Goal: Task Accomplishment & Management: Use online tool/utility

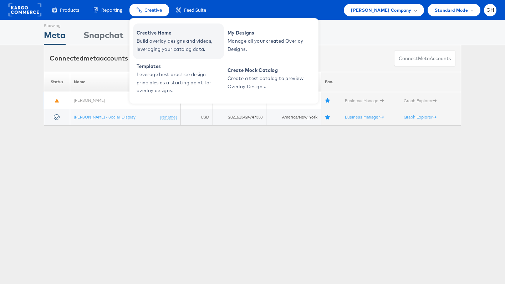
click at [152, 37] on span "Creative Home" at bounding box center [180, 33] width 86 height 8
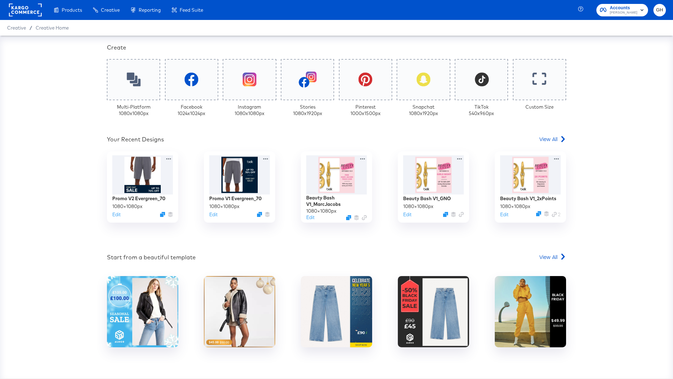
scroll to position [174, 0]
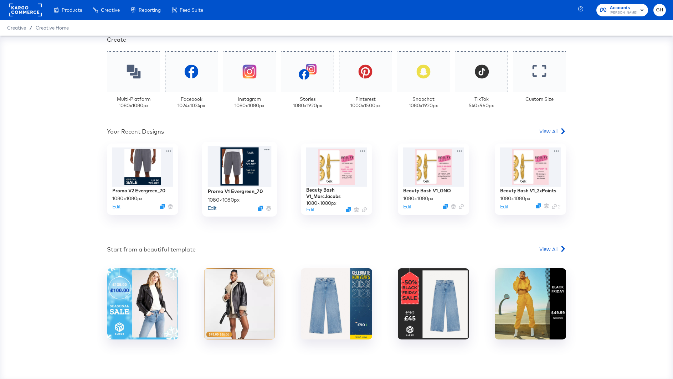
click at [209, 209] on button "Edit" at bounding box center [212, 208] width 9 height 7
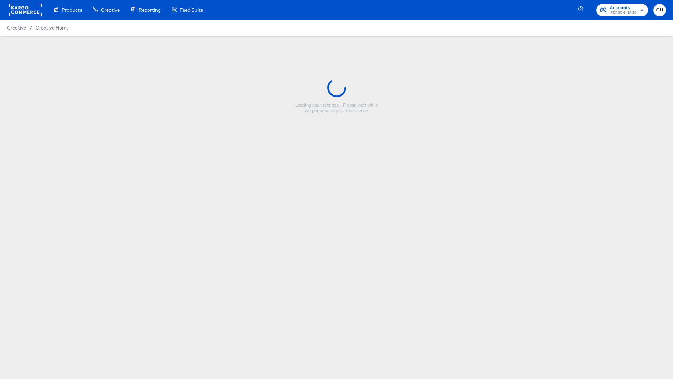
type input "Promo V1 Evergreen_70"
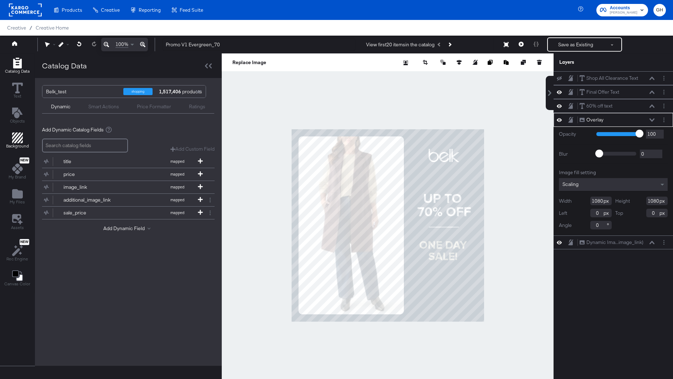
click at [14, 133] on icon "Add Rectangle" at bounding box center [17, 138] width 11 height 11
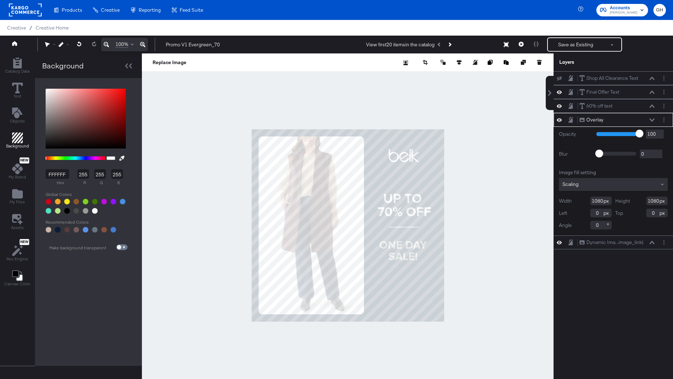
click at [53, 176] on input "FFFFFF" at bounding box center [58, 174] width 24 height 10
click at [89, 279] on div "FFFFFF hex 255 r 255 g 255 b 100 a Recommended Colors Make background transpare…" at bounding box center [88, 222] width 107 height 288
click at [55, 175] on input "FFFFFF" at bounding box center [58, 174] width 24 height 10
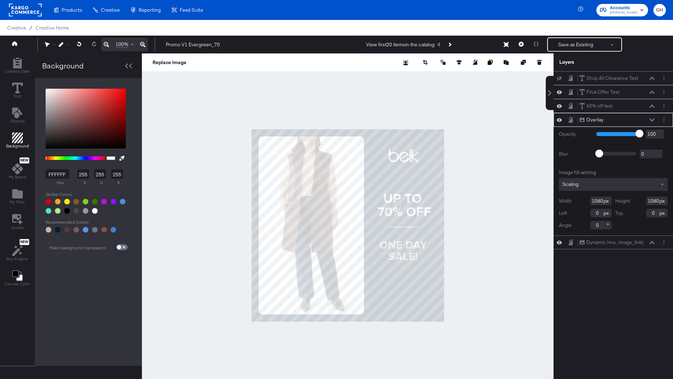
click at [55, 175] on input "FFFFFF" at bounding box center [58, 174] width 24 height 10
type input "2a3"
type input "34"
type input "170"
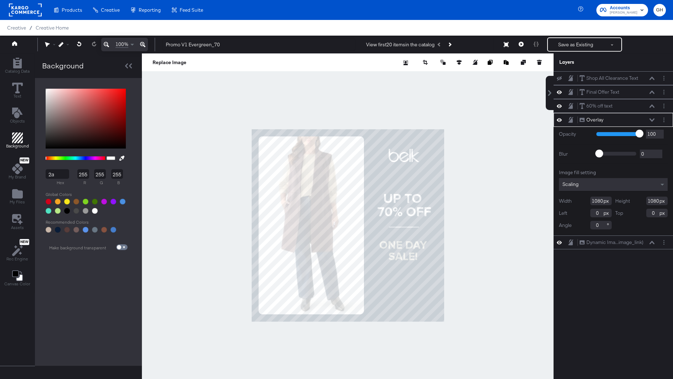
type input "51"
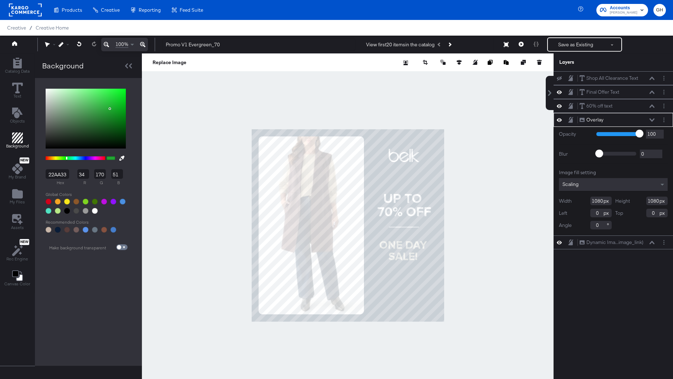
click at [55, 175] on input "22AA33" at bounding box center [58, 174] width 24 height 10
click at [54, 175] on input "22AA33" at bounding box center [58, 174] width 24 height 10
type input "2a3f40"
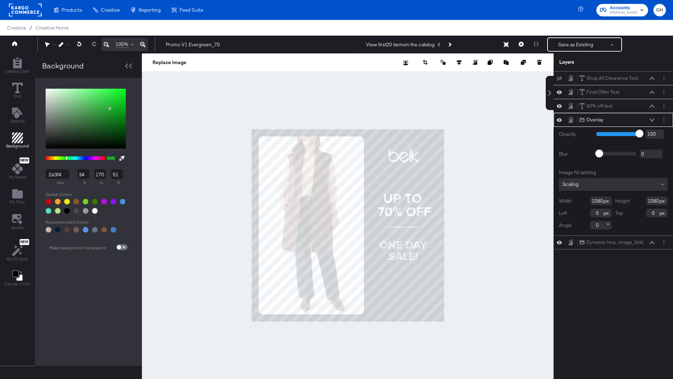
type input "42"
type input "63"
type input "64"
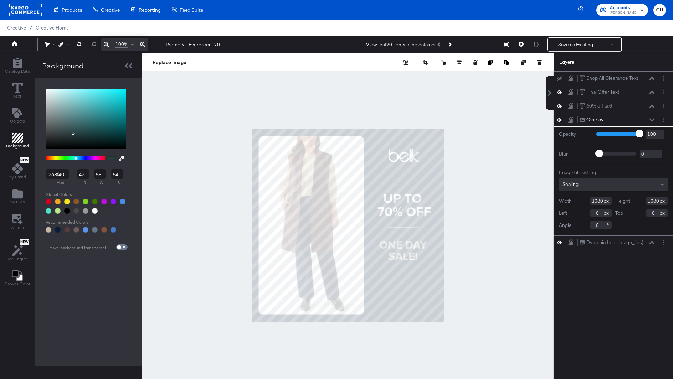
type input "2A3F40"
click at [72, 274] on div "2A3F40 hex 42 r 63 g 64 b 100 a Recommended Colors Guides!! Make background tra…" at bounding box center [88, 222] width 107 height 288
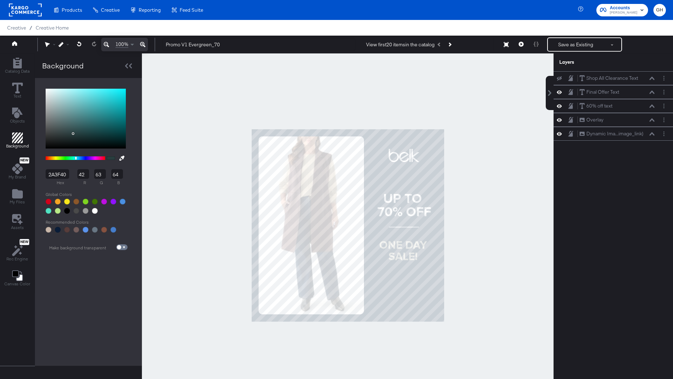
click at [190, 120] on div at bounding box center [348, 225] width 412 height 344
click at [14, 114] on icon "Add Text" at bounding box center [17, 113] width 10 height 11
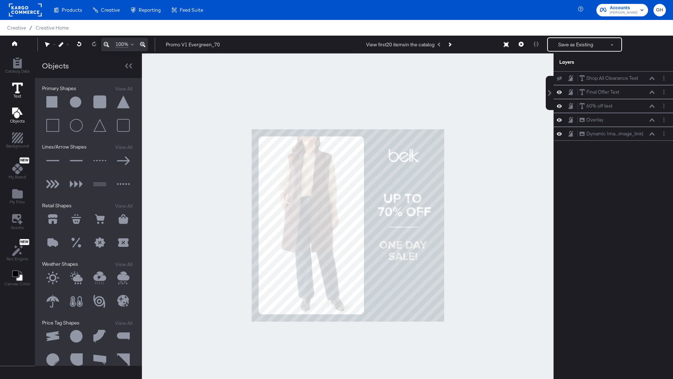
click at [17, 86] on icon at bounding box center [17, 88] width 11 height 11
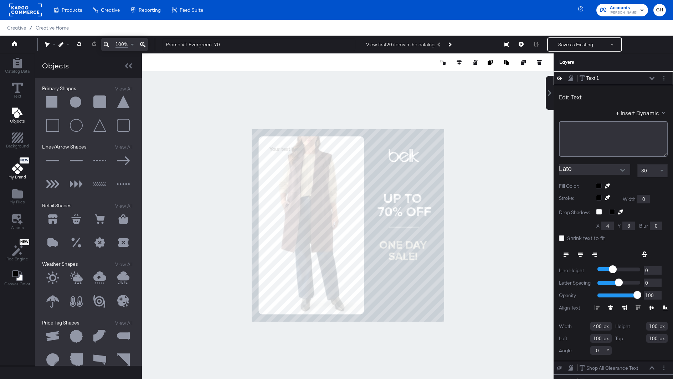
click at [14, 172] on icon at bounding box center [17, 169] width 11 height 11
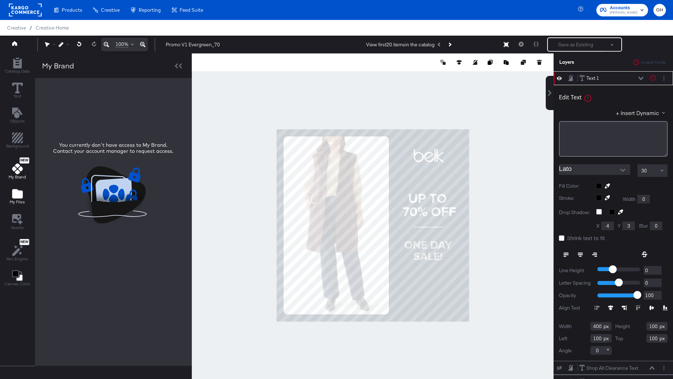
click at [14, 201] on span "My Files" at bounding box center [17, 202] width 15 height 6
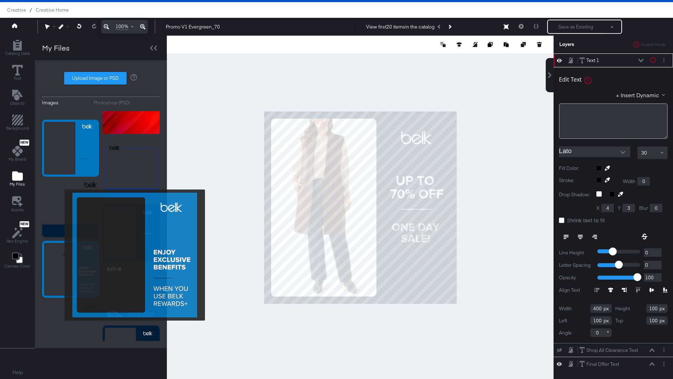
scroll to position [389, 0]
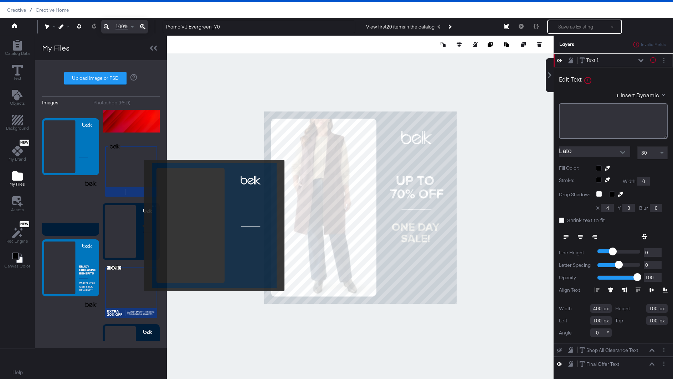
click at [139, 226] on img at bounding box center [131, 231] width 57 height 57
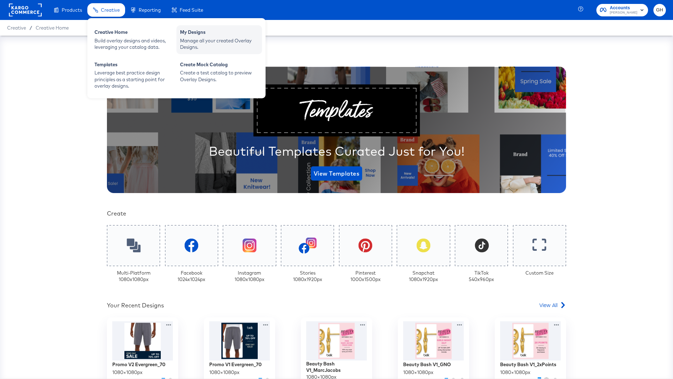
click at [194, 39] on div "Manage all your created Overlay Designs." at bounding box center [219, 43] width 78 height 13
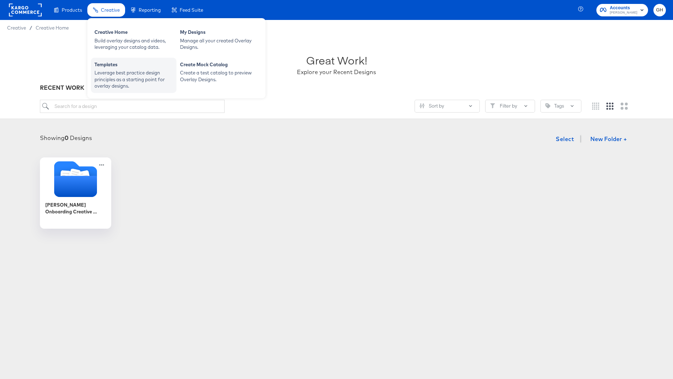
click at [123, 70] on div "Leverage best practice design principles as a starting point for overlay design…" at bounding box center [133, 80] width 78 height 20
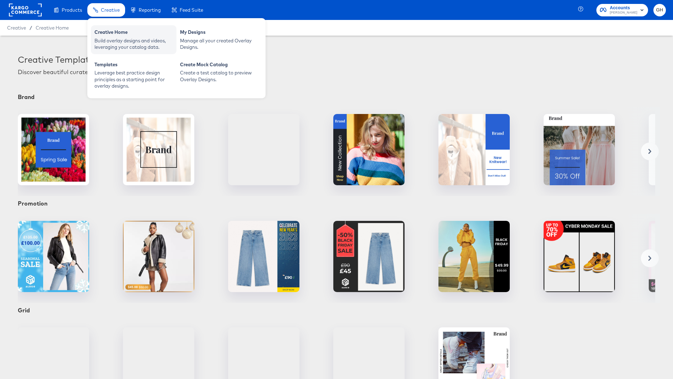
click at [142, 41] on div "Build overlay designs and videos, leveraging your catalog data." at bounding box center [133, 43] width 78 height 13
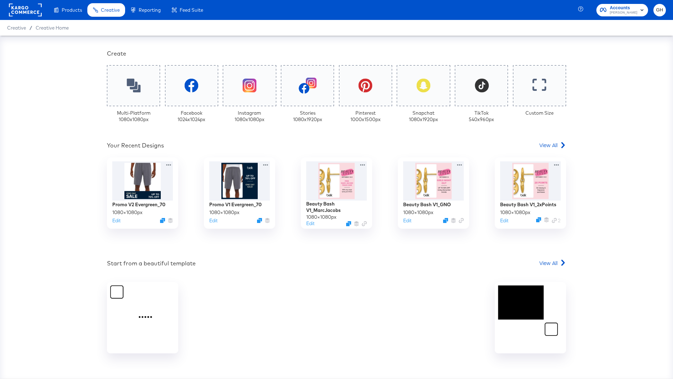
scroll to position [174, 0]
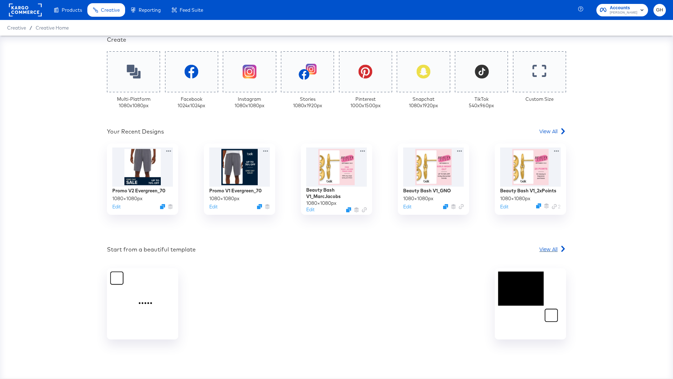
click at [549, 248] on span "View All" at bounding box center [548, 249] width 18 height 7
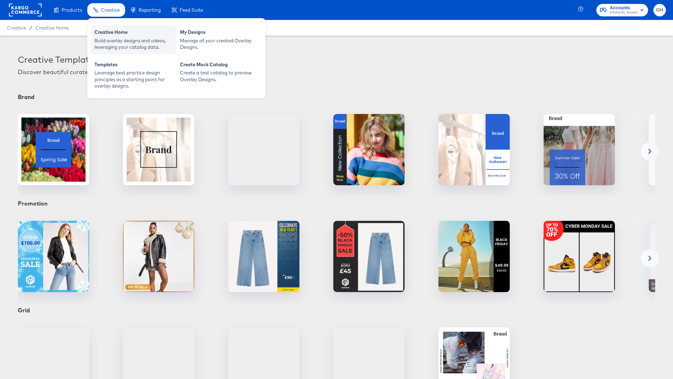
click at [110, 35] on div "Creative Home" at bounding box center [133, 33] width 78 height 9
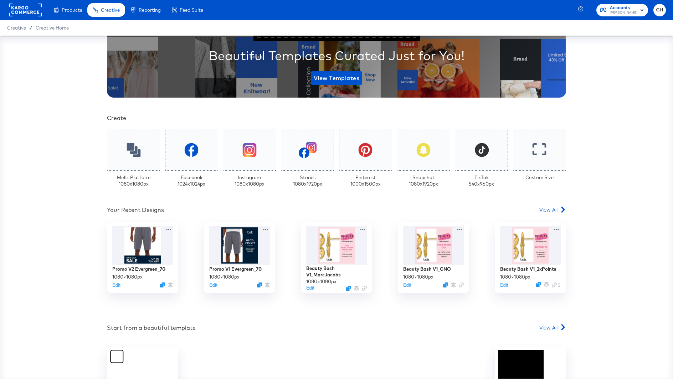
scroll to position [130, 0]
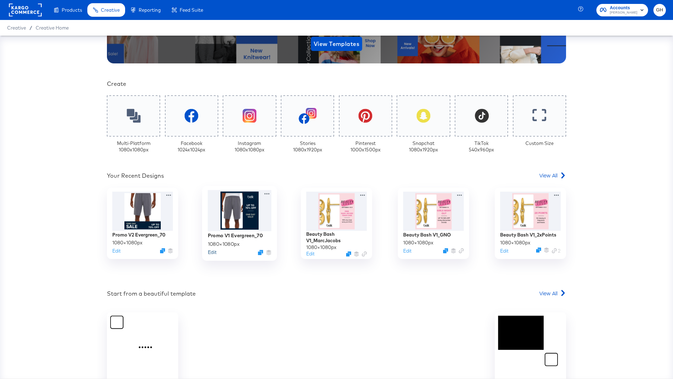
click at [215, 253] on button "Edit" at bounding box center [212, 252] width 9 height 7
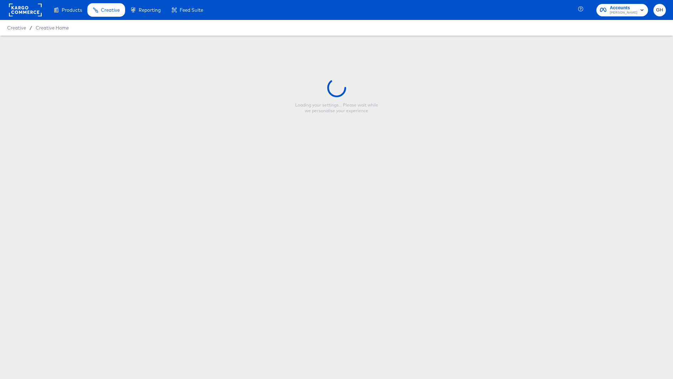
type input "Promo V1 Evergreen_70"
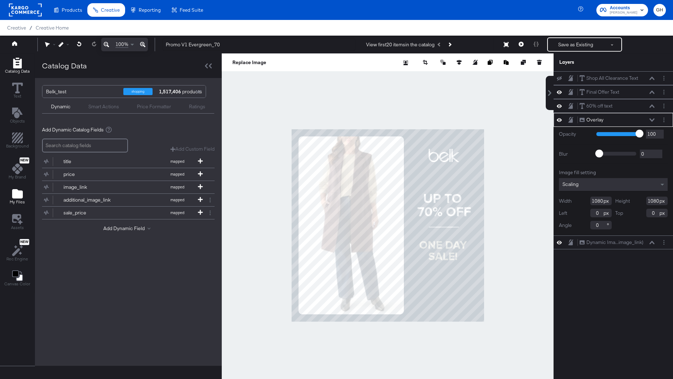
click at [16, 196] on icon "Add Files" at bounding box center [17, 193] width 11 height 9
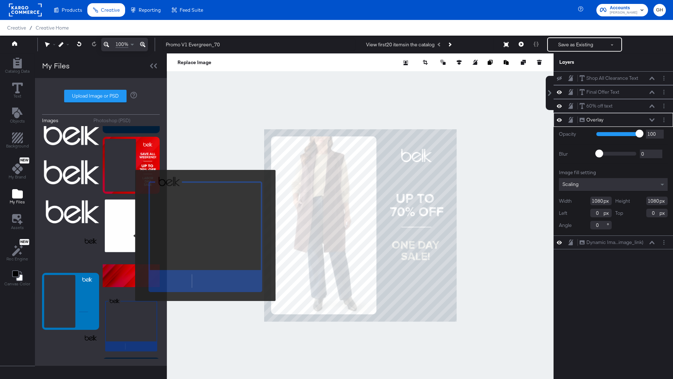
scroll to position [327, 0]
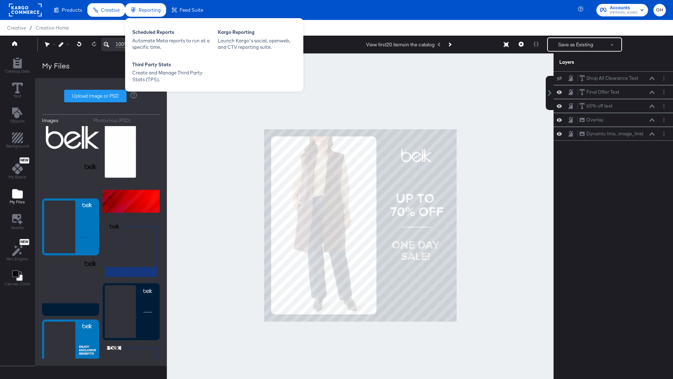
click at [149, 7] on div "Reporting" at bounding box center [150, 10] width 22 height 7
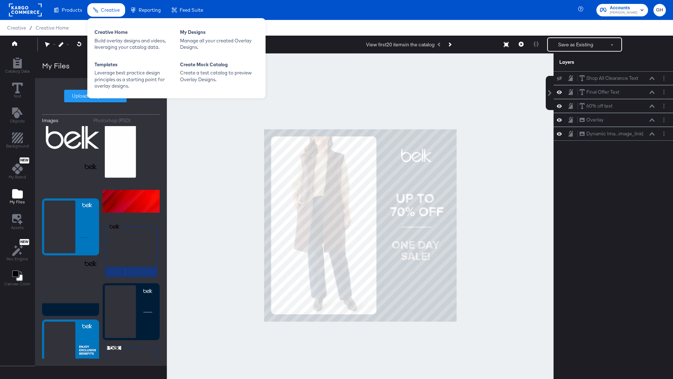
click at [110, 8] on span "Creative" at bounding box center [110, 10] width 19 height 6
click at [110, 36] on div "Creative Home" at bounding box center [133, 33] width 78 height 9
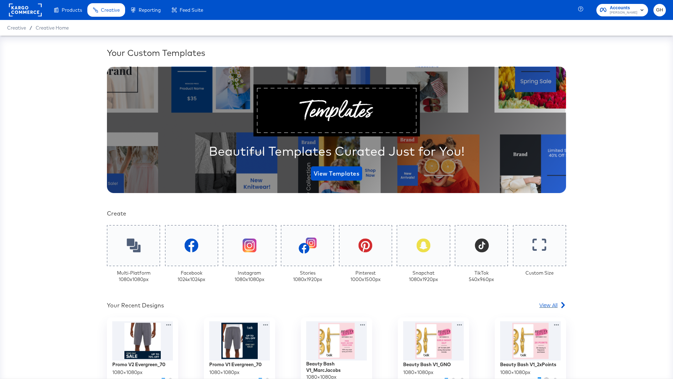
click at [559, 307] on div "View All" at bounding box center [552, 305] width 27 height 7
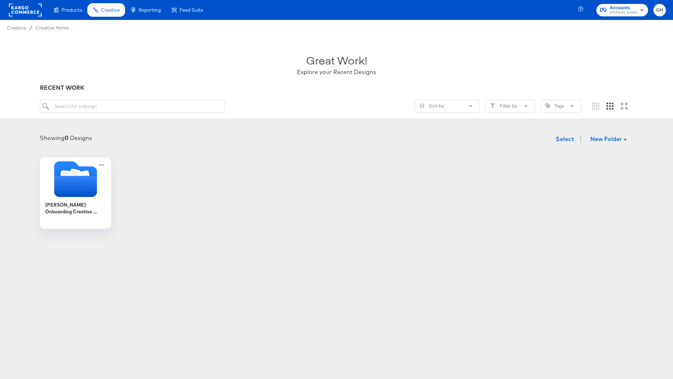
click at [166, 155] on div "Showing 0 Designs Select New Folder + [PERSON_NAME] Onboarding Creative Overlays" at bounding box center [336, 180] width 659 height 97
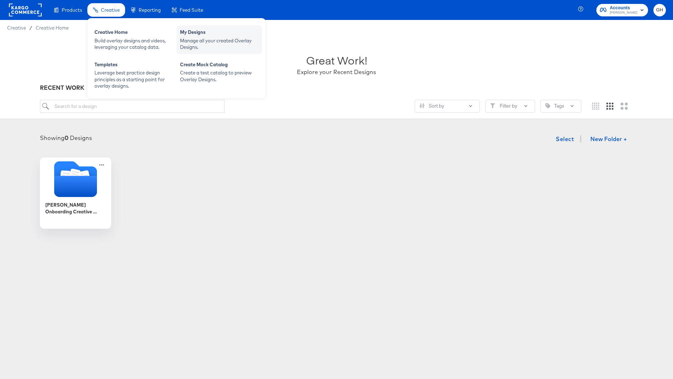
click at [197, 41] on div "Manage all your created Overlay Designs." at bounding box center [219, 43] width 78 height 13
click at [201, 37] on div "Manage all your created Overlay Designs." at bounding box center [219, 43] width 78 height 13
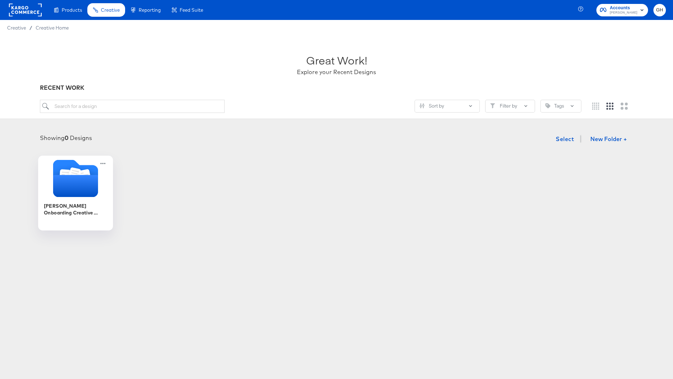
click at [72, 164] on icon "Folder" at bounding box center [75, 178] width 45 height 37
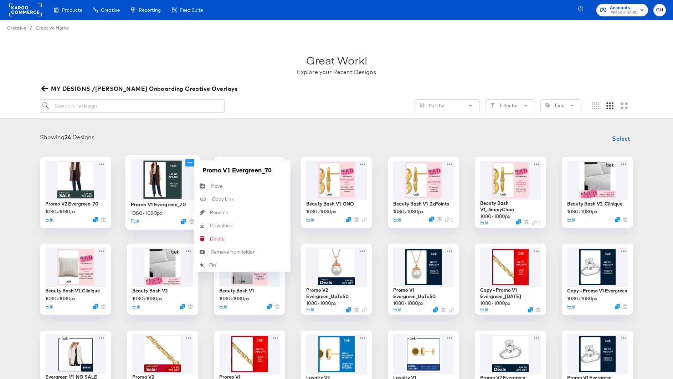
click at [186, 163] on icon at bounding box center [189, 162] width 9 height 7
click at [139, 220] on button "Edit" at bounding box center [135, 221] width 9 height 7
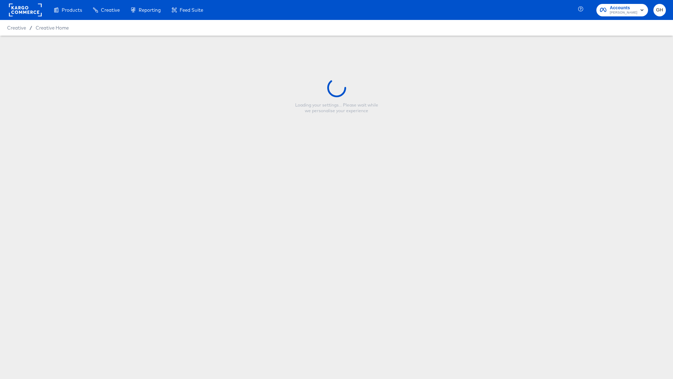
type input "Promo V1 Evergreen_70"
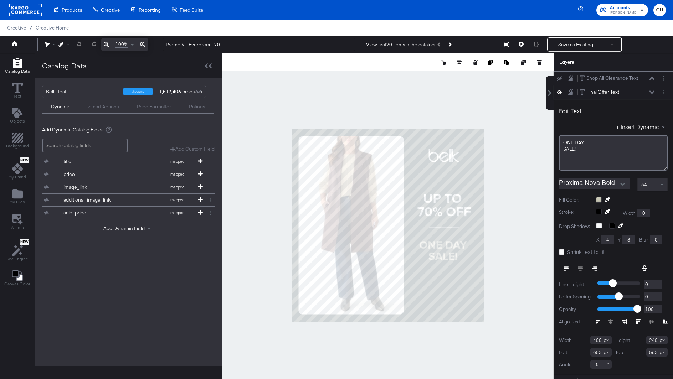
click at [648, 184] on div "64" at bounding box center [653, 185] width 30 height 12
click at [647, 184] on div "71" at bounding box center [653, 185] width 30 height 12
click at [646, 182] on span "80" at bounding box center [642, 184] width 9 height 6
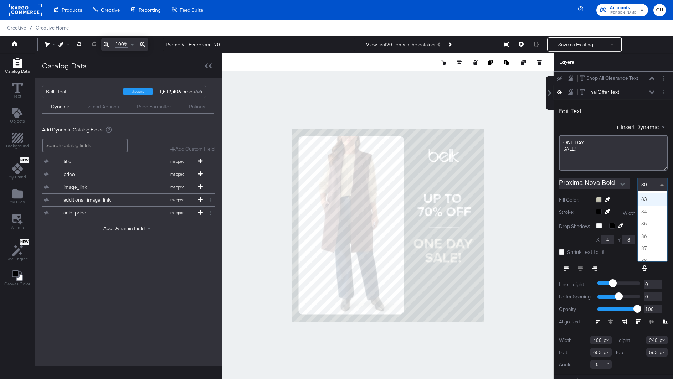
scroll to position [1009, 0]
click at [520, 210] on div at bounding box center [388, 225] width 332 height 344
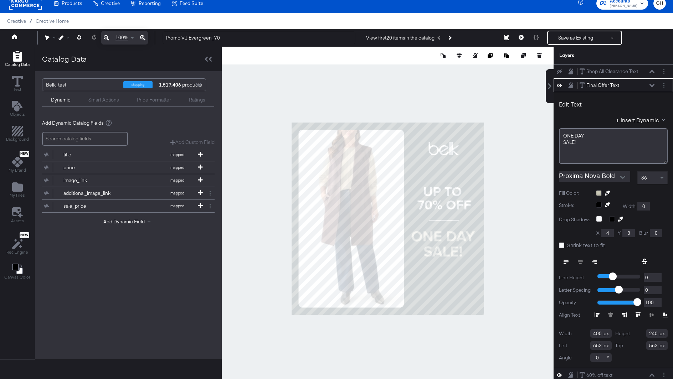
scroll to position [1, 0]
click at [647, 178] on div "86" at bounding box center [653, 176] width 30 height 12
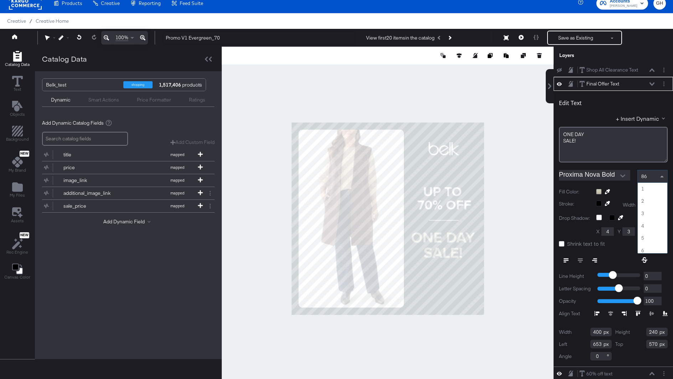
scroll to position [1047, 0]
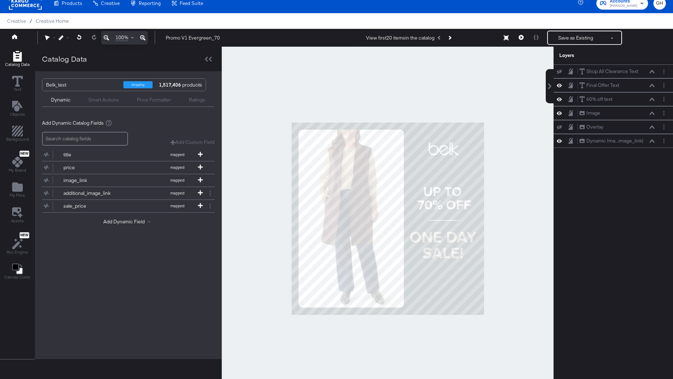
click at [505, 305] on div at bounding box center [388, 219] width 332 height 344
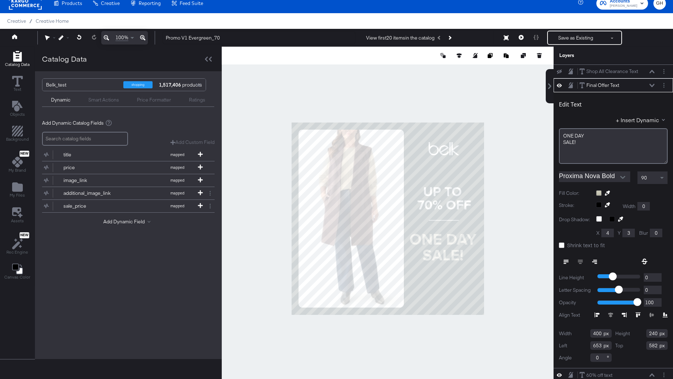
type input "583"
click at [509, 247] on div at bounding box center [388, 219] width 332 height 344
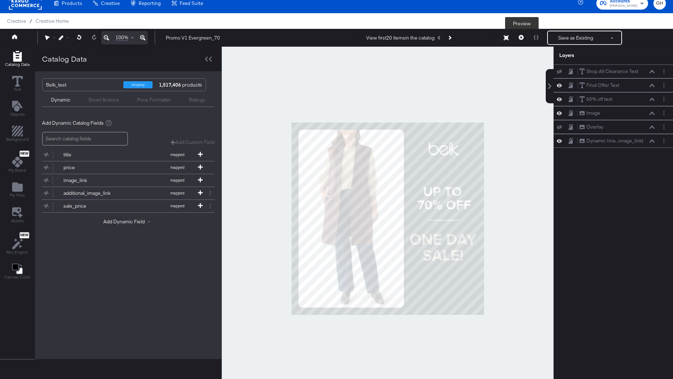
click at [519, 38] on button at bounding box center [521, 38] width 15 height 14
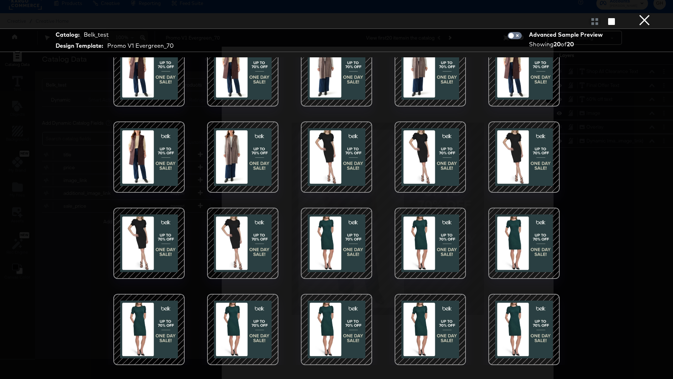
scroll to position [18, 0]
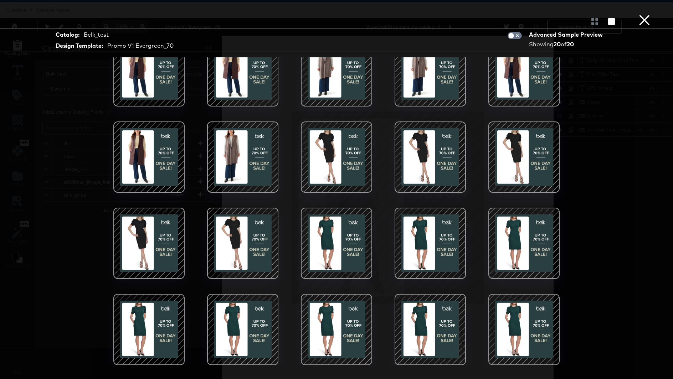
click at [256, 222] on div at bounding box center [242, 243] width 61 height 61
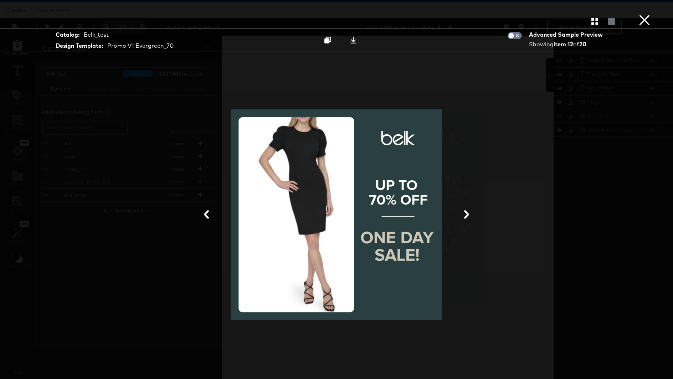
click at [411, 159] on div at bounding box center [337, 214] width 214 height 297
click at [350, 45] on button at bounding box center [353, 40] width 22 height 13
click at [516, 255] on div at bounding box center [336, 215] width 535 height 308
click at [517, 232] on div at bounding box center [336, 215] width 535 height 308
click at [649, 9] on button "×" at bounding box center [644, 7] width 14 height 14
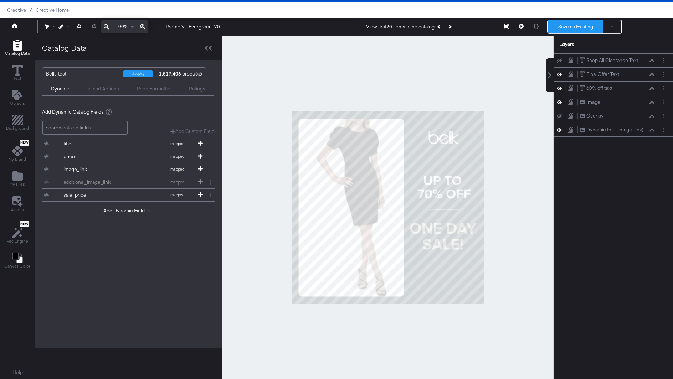
click at [571, 21] on button "Save as Existing" at bounding box center [576, 26] width 56 height 13
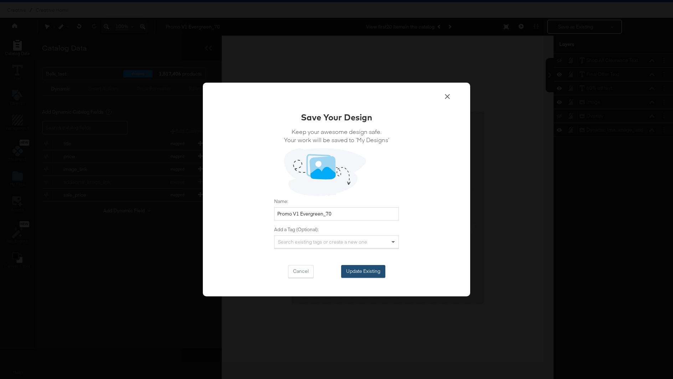
click at [364, 274] on button "Update Existing" at bounding box center [363, 271] width 44 height 13
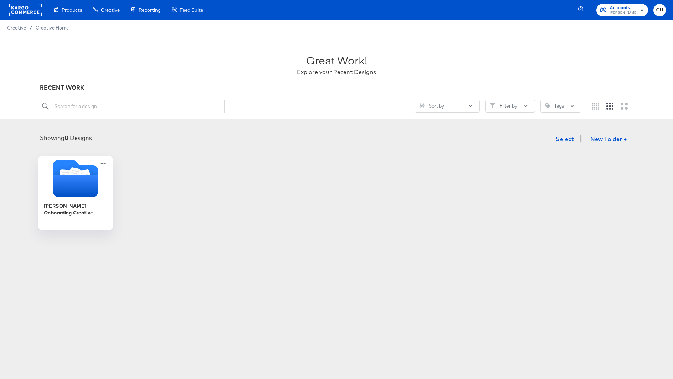
click at [69, 194] on icon "Folder" at bounding box center [75, 186] width 45 height 22
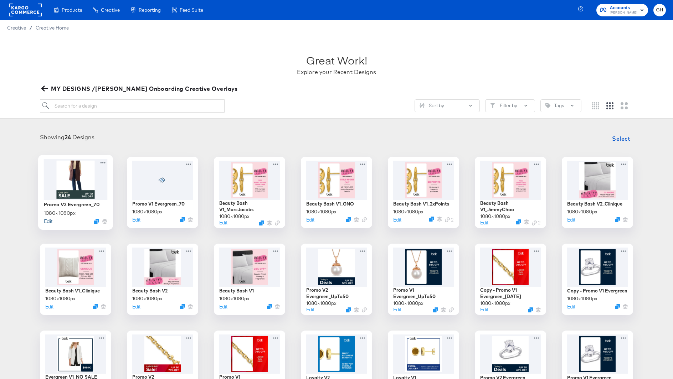
click at [45, 221] on button "Edit" at bounding box center [48, 221] width 9 height 7
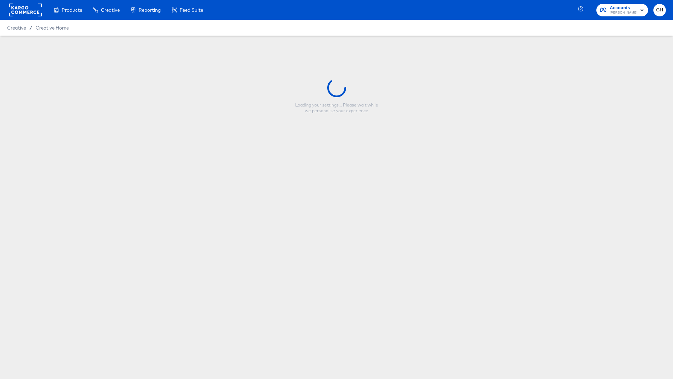
type input "Promo V2 Evergreen_70"
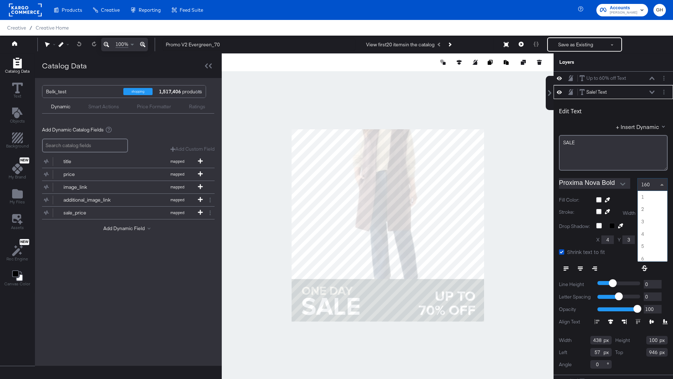
click at [658, 181] on span at bounding box center [662, 185] width 9 height 12
type input "960"
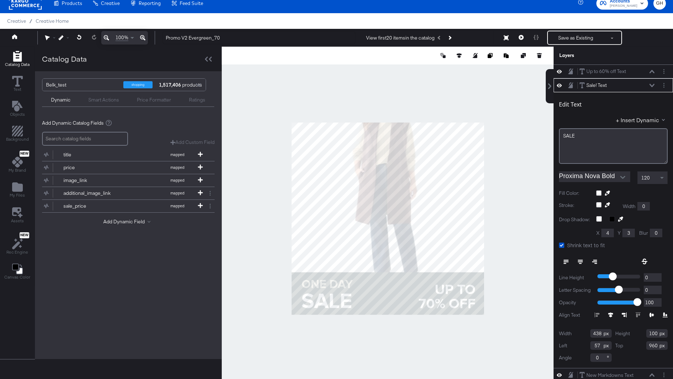
scroll to position [1, 0]
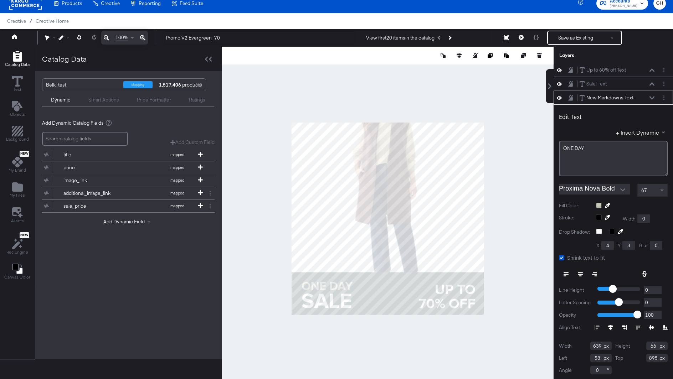
click at [648, 192] on div "67" at bounding box center [653, 190] width 30 height 12
click at [653, 191] on div "100" at bounding box center [653, 190] width 30 height 12
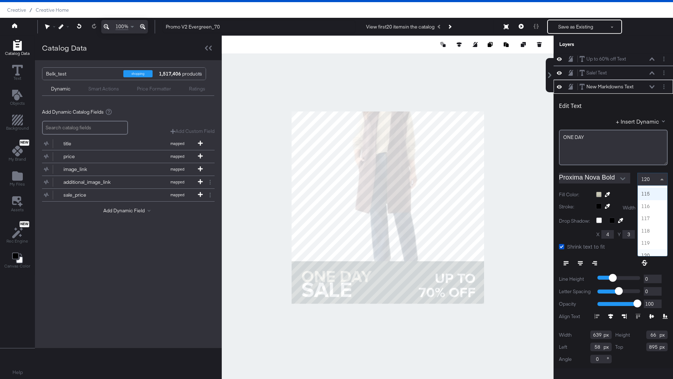
scroll to position [1406, 0]
click at [514, 224] on div at bounding box center [388, 208] width 332 height 344
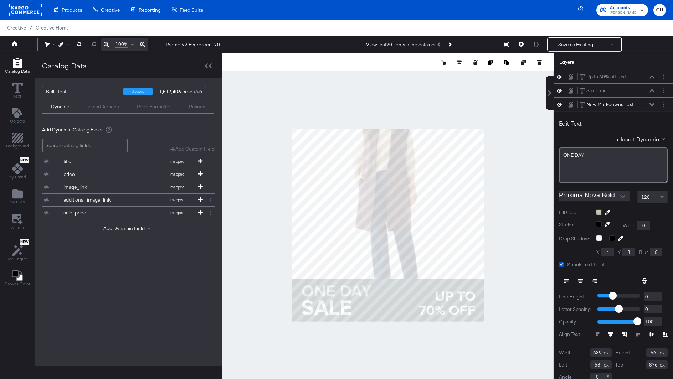
type input "875"
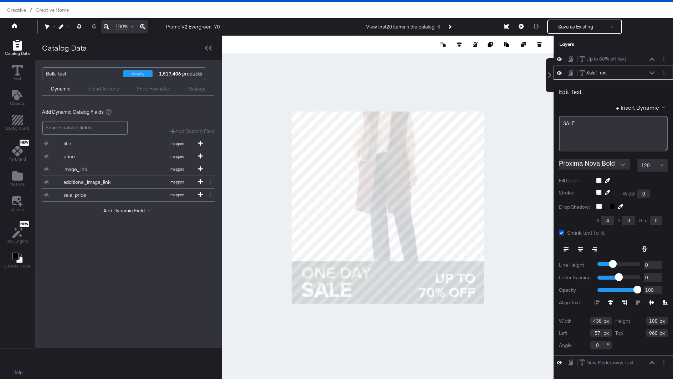
click at [600, 330] on input "57" at bounding box center [600, 333] width 21 height 9
type input "58"
click at [501, 318] on div at bounding box center [388, 208] width 332 height 344
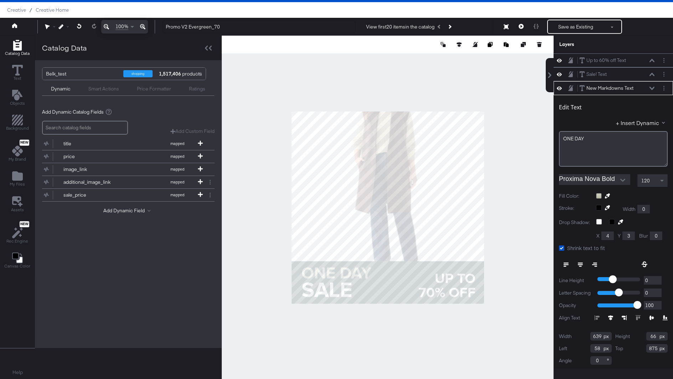
scroll to position [1, 0]
type input "873"
click at [542, 283] on div at bounding box center [388, 208] width 332 height 344
click at [651, 179] on div "120" at bounding box center [653, 179] width 30 height 12
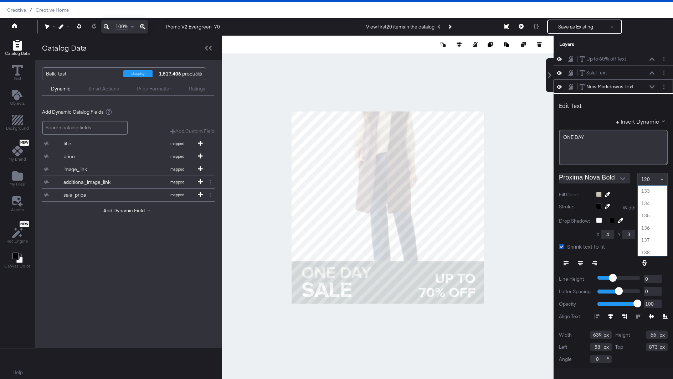
scroll to position [1668, 0]
click at [437, 348] on div at bounding box center [388, 208] width 332 height 344
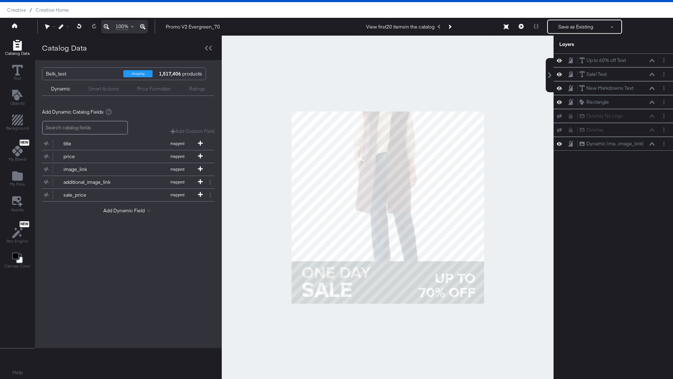
scroll to position [1, 0]
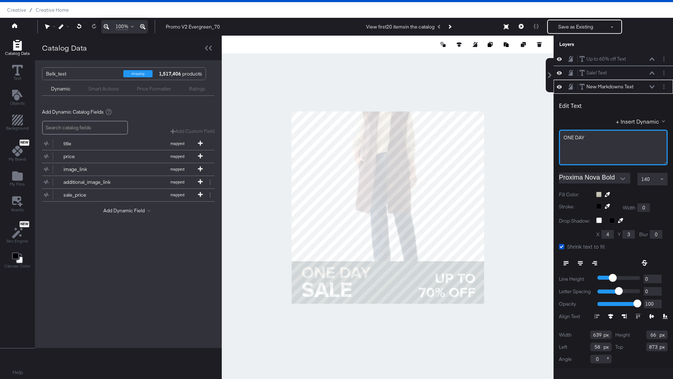
click at [590, 144] on div "ONE DAY" at bounding box center [613, 148] width 109 height 36
click at [645, 176] on span "140" at bounding box center [645, 179] width 9 height 6
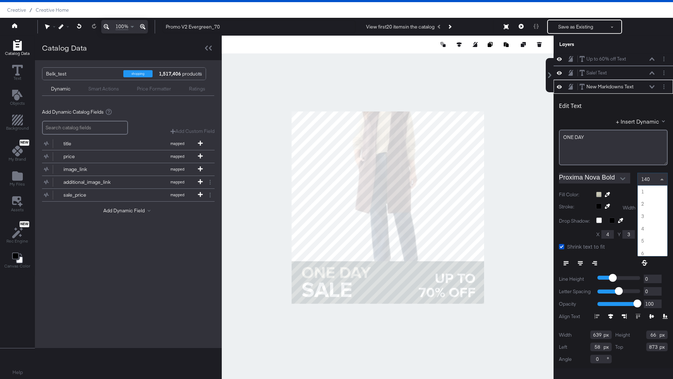
click at [647, 178] on span "140" at bounding box center [645, 179] width 9 height 6
click at [535, 260] on div at bounding box center [388, 208] width 332 height 344
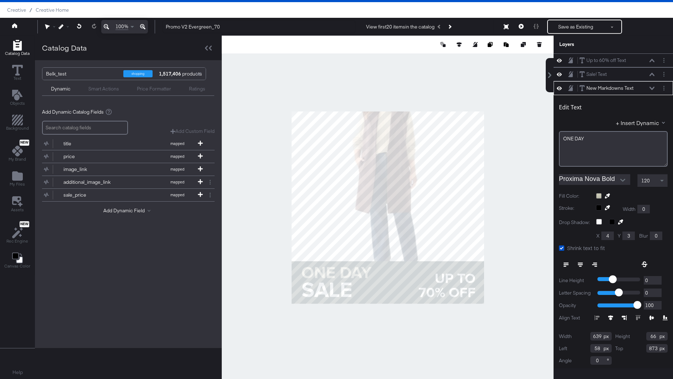
scroll to position [1, 0]
type input "58"
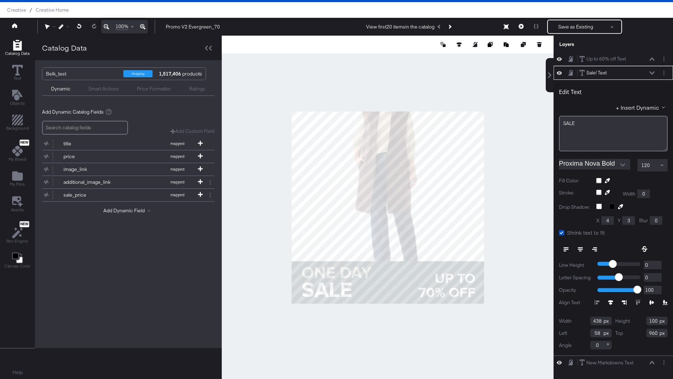
click at [256, 296] on div at bounding box center [388, 208] width 332 height 344
click at [348, 317] on div at bounding box center [388, 208] width 332 height 344
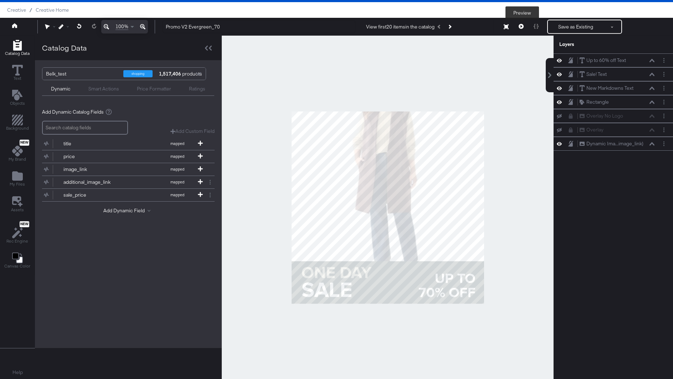
click at [523, 27] on icon at bounding box center [521, 26] width 5 height 5
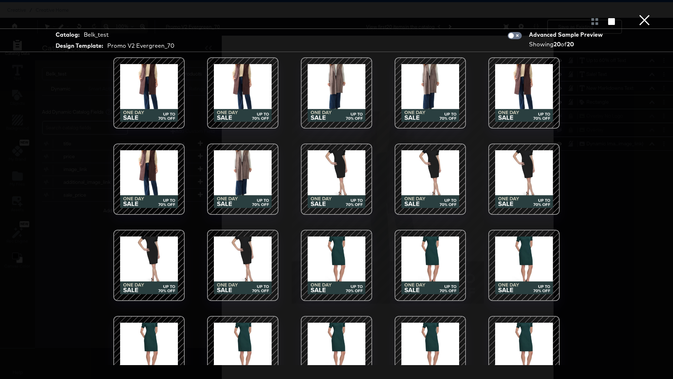
scroll to position [22, 0]
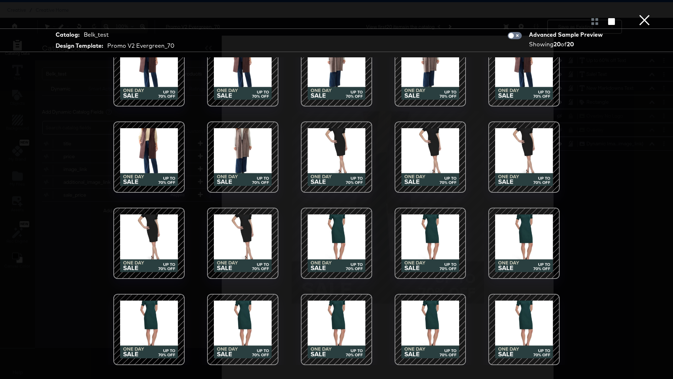
click at [251, 223] on div at bounding box center [242, 243] width 61 height 61
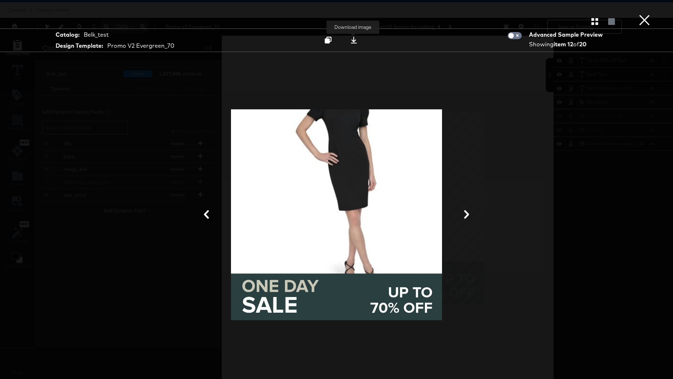
click at [358, 41] on button at bounding box center [354, 40] width 22 height 13
click at [544, 259] on div at bounding box center [336, 215] width 535 height 308
click at [616, 239] on div "Catalog: Belk_test Design Template: Promo V2 Evergreen_70 Download image Advanc…" at bounding box center [336, 189] width 673 height 351
click at [645, 14] on button "×" at bounding box center [644, 7] width 14 height 14
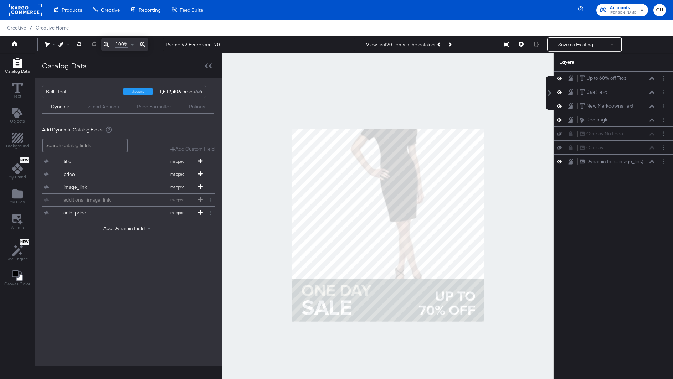
scroll to position [18, 0]
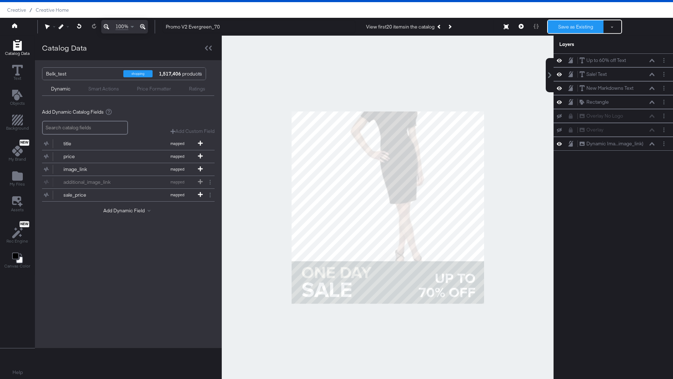
click at [564, 26] on button "Save as Existing" at bounding box center [576, 26] width 56 height 13
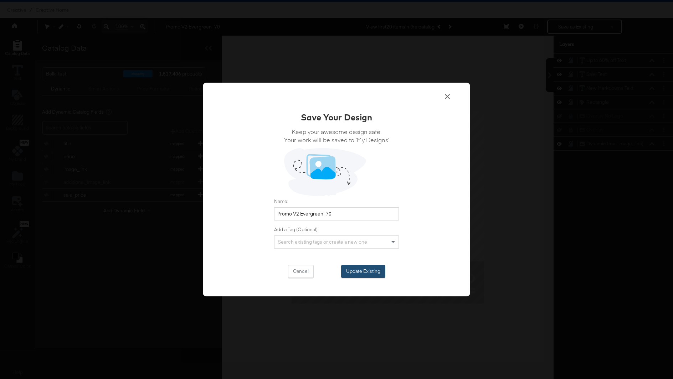
click at [363, 276] on button "Update Existing" at bounding box center [363, 271] width 44 height 13
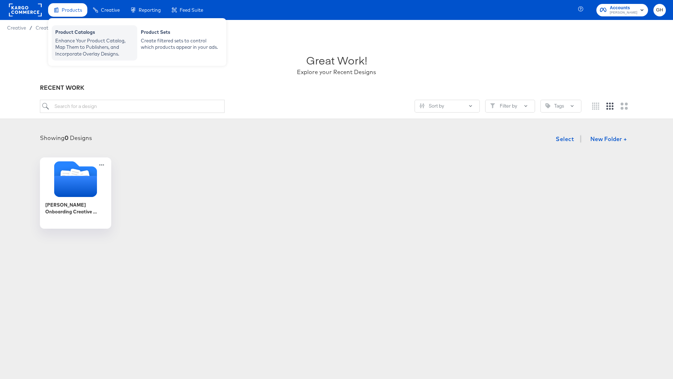
click at [73, 37] on div "Enhance Your Product Catalog, Map Them to Publishers, and Incorporate Overlay D…" at bounding box center [94, 47] width 78 height 20
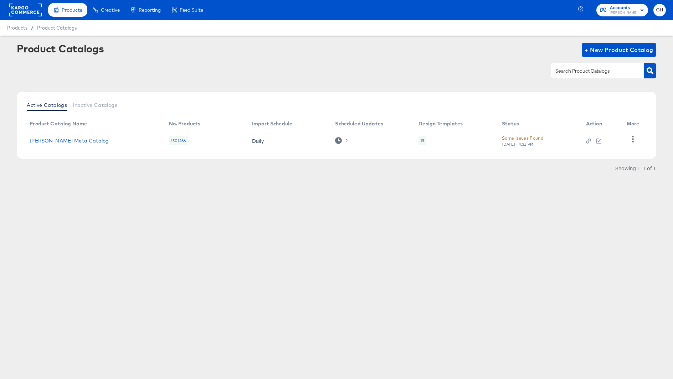
click at [425, 142] on div "13" at bounding box center [421, 140] width 7 height 9
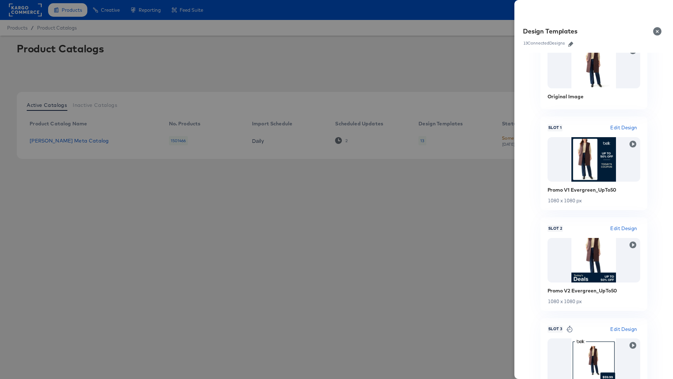
scroll to position [19, 0]
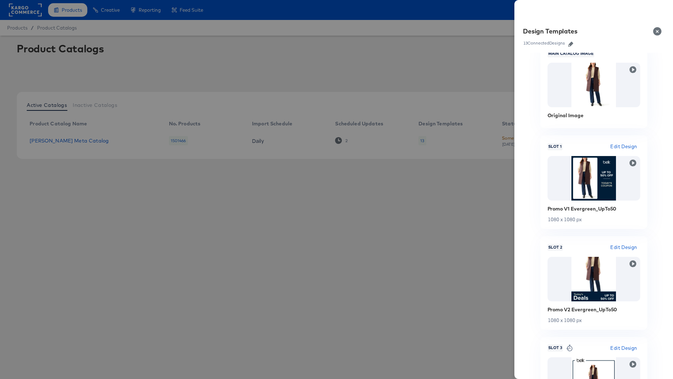
click at [419, 191] on div at bounding box center [336, 189] width 673 height 379
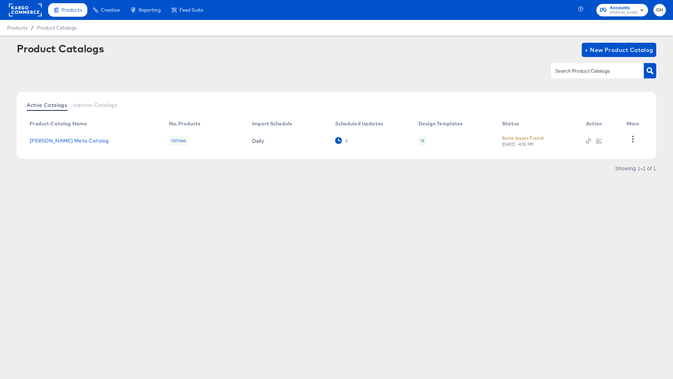
click at [338, 141] on icon at bounding box center [338, 140] width 7 height 7
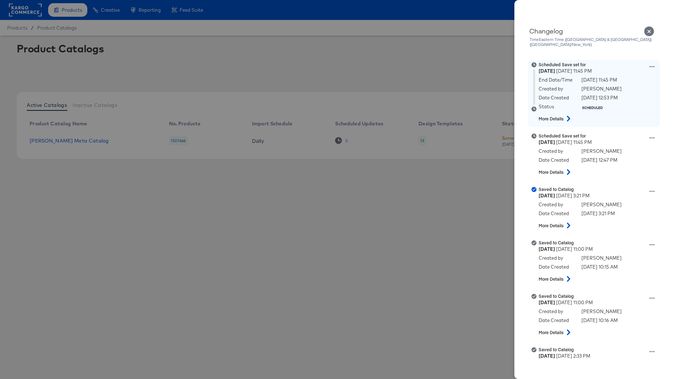
click at [559, 116] on strong "More Details" at bounding box center [551, 119] width 25 height 6
click at [570, 116] on icon at bounding box center [568, 119] width 3 height 6
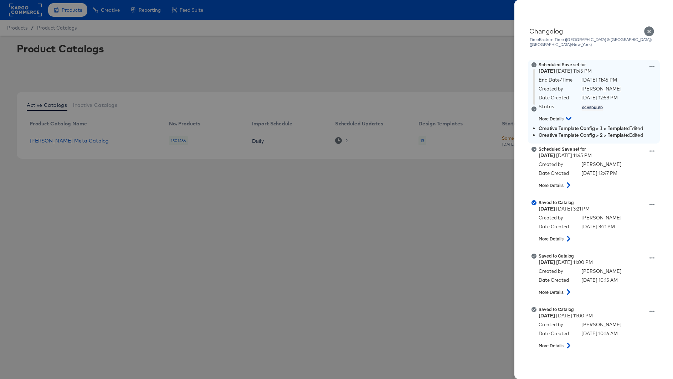
click at [633, 125] on li "Creative Template Config > 1 > Template : Edited" at bounding box center [598, 128] width 119 height 7
click at [646, 62] on div "Scheduled Save set for Thursday September 18th 2025 11:45 PM End Date/Time Sept…" at bounding box center [603, 93] width 128 height 63
click at [649, 62] on div "Scheduled Save set for Thursday September 18th 2025 11:45 PM End Date/Time Sept…" at bounding box center [603, 93] width 128 height 63
click at [653, 64] on icon at bounding box center [651, 66] width 5 height 5
click at [644, 69] on button "View scheduled version" at bounding box center [618, 74] width 71 height 10
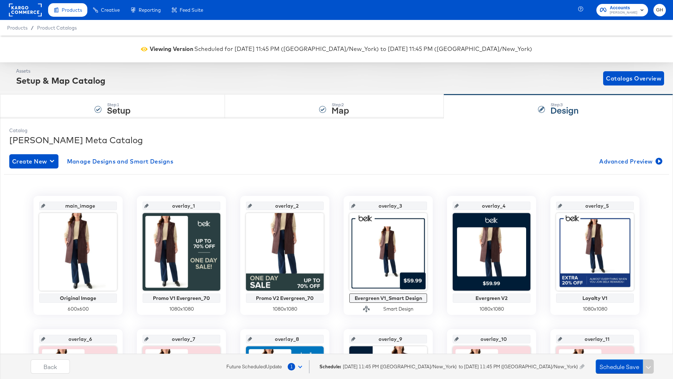
click at [27, 14] on rect at bounding box center [25, 10] width 33 height 13
